Goal: Subscribe to service/newsletter

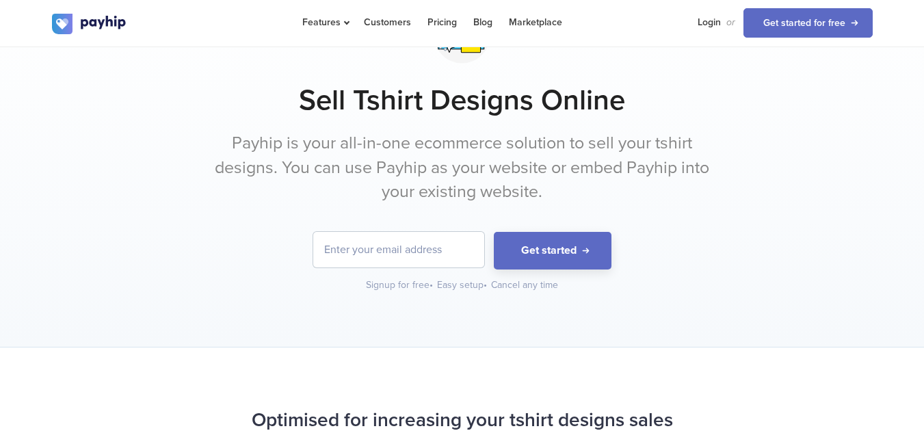
scroll to position [68, 0]
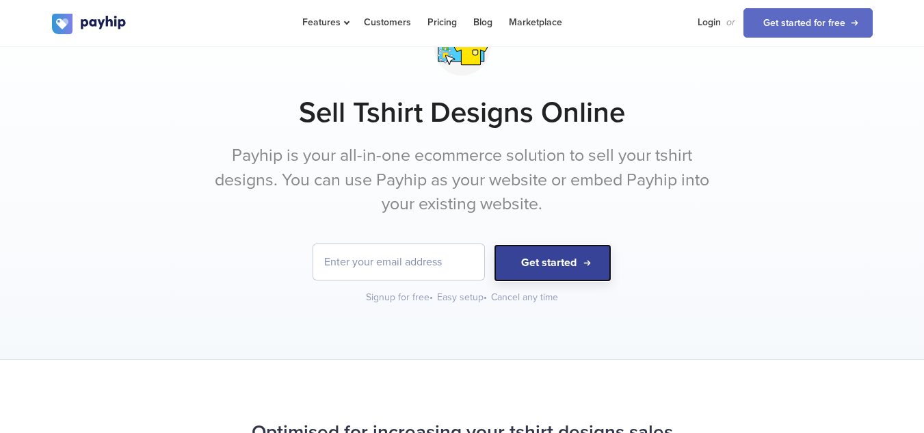
click at [557, 267] on button "Get started" at bounding box center [553, 263] width 118 height 38
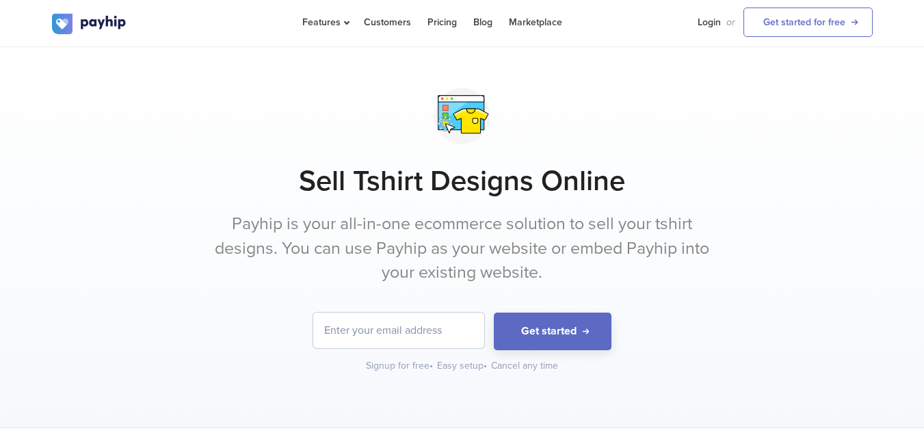
click at [386, 339] on input "email" at bounding box center [398, 330] width 171 height 36
type input "[EMAIL_ADDRESS][DOMAIN_NAME]"
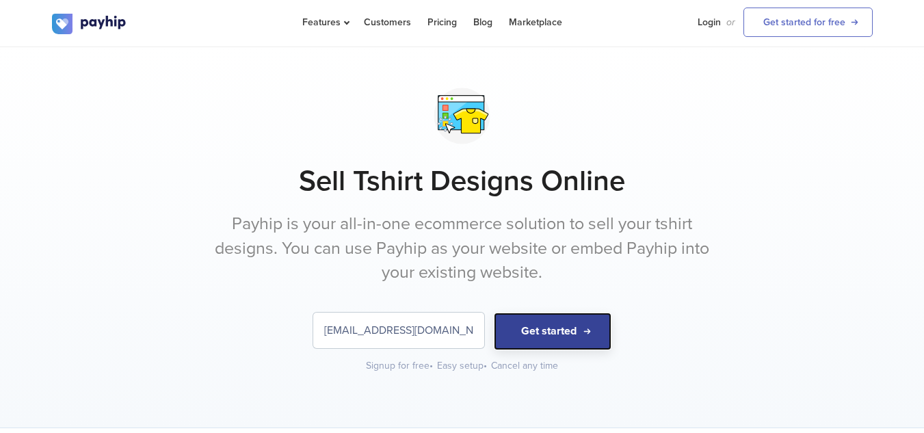
click at [559, 328] on button "Get started" at bounding box center [553, 331] width 118 height 38
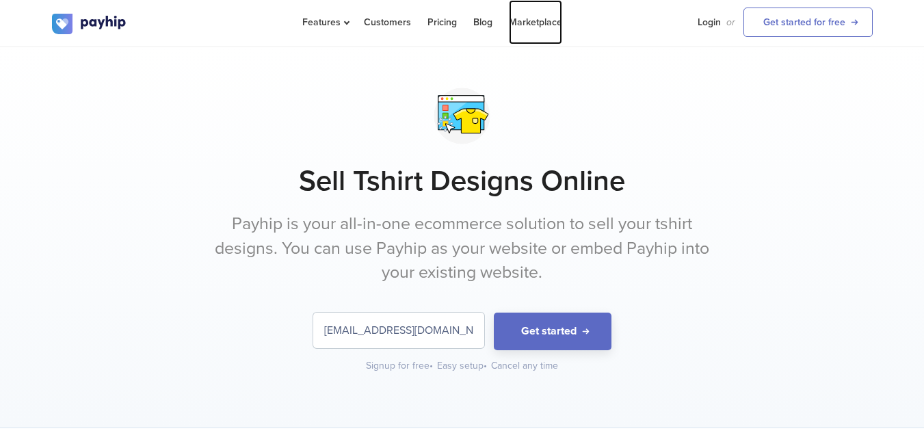
click at [531, 25] on link "Marketplace" at bounding box center [535, 22] width 53 height 44
